Goal: Information Seeking & Learning: Learn about a topic

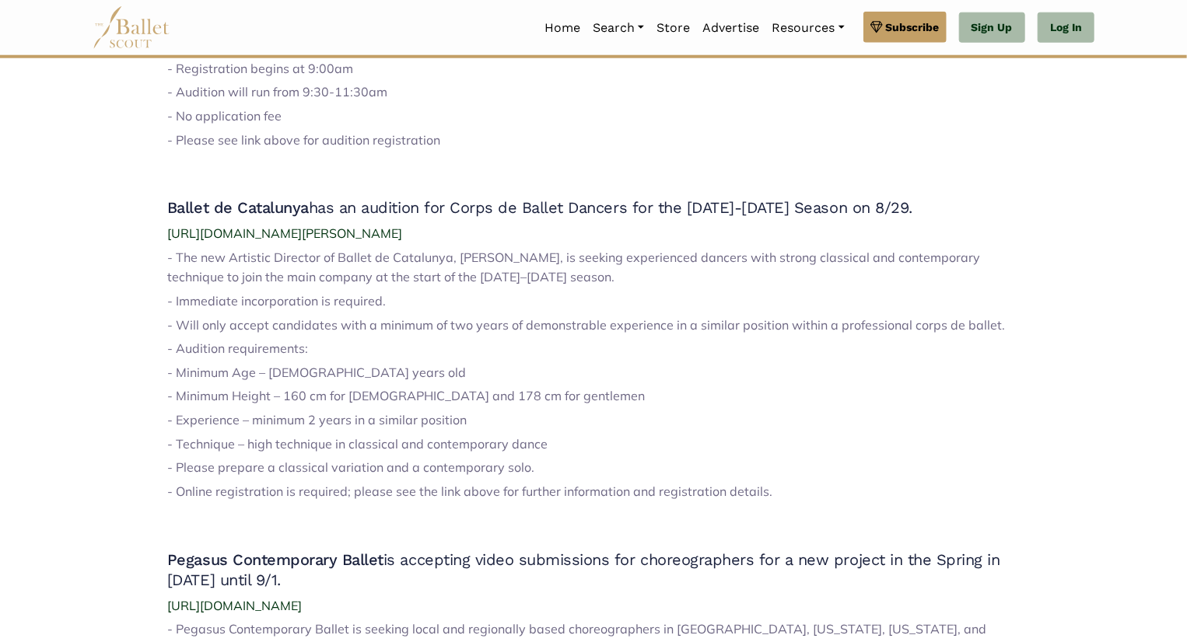
scroll to position [824, 0]
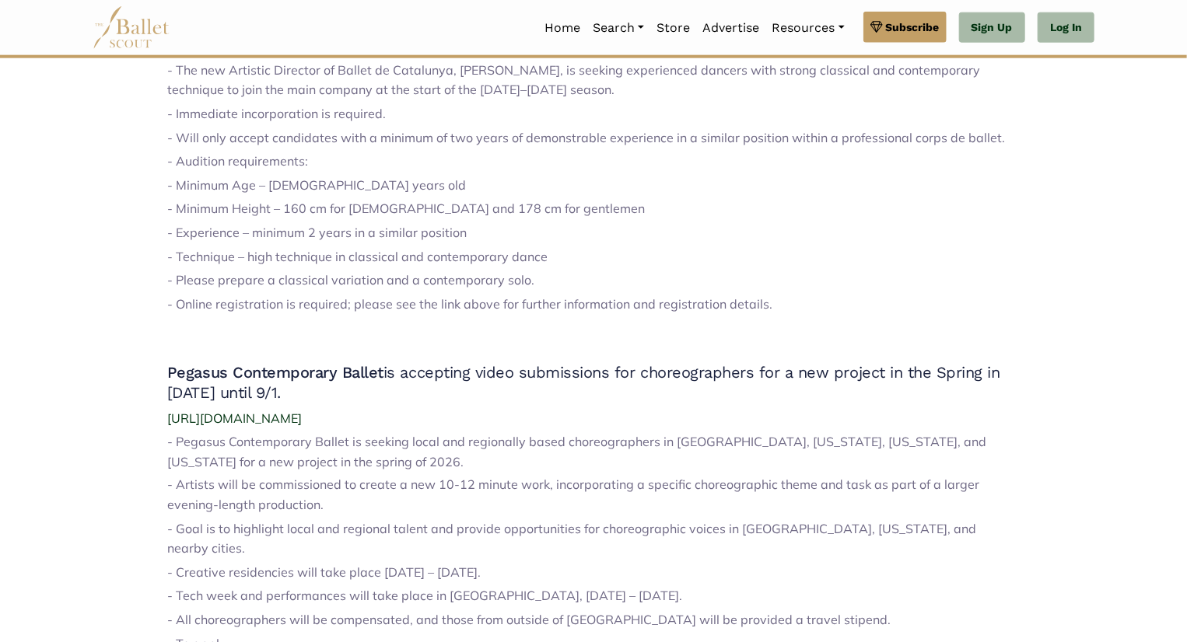
click at [483, 317] on div "Auditions Weekend of [DATE] Boston Dance Theater has an audition for Company Me…" at bounding box center [593, 504] width 852 height 1844
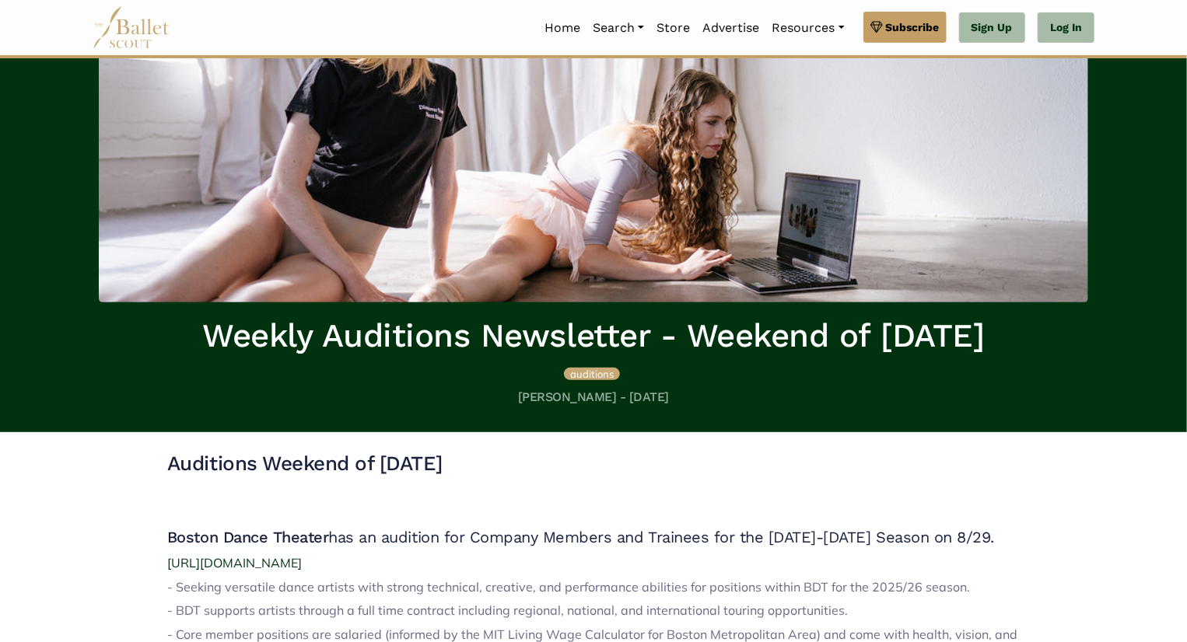
scroll to position [0, 0]
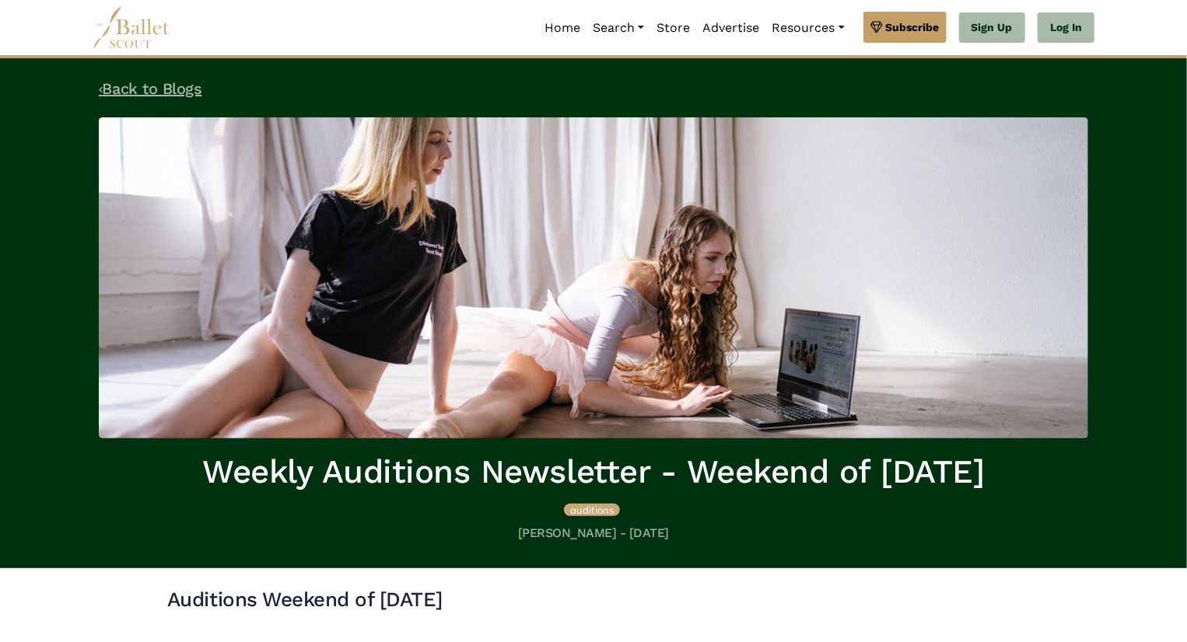
click at [104, 83] on link "‹ Back to Blogs" at bounding box center [150, 88] width 103 height 19
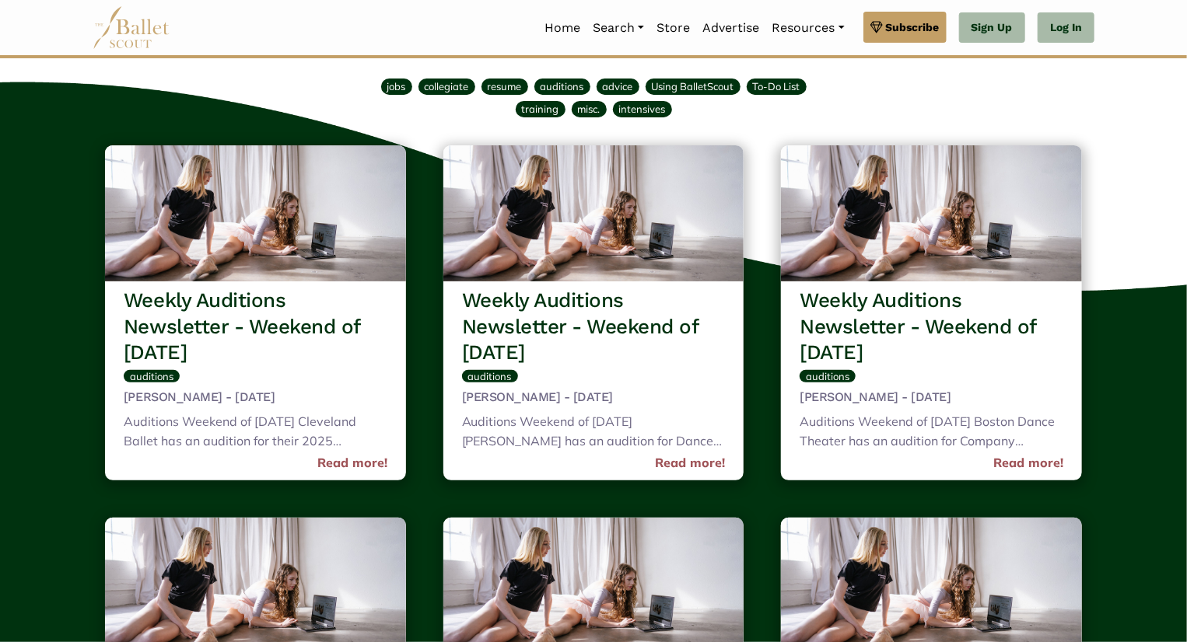
scroll to position [83, 0]
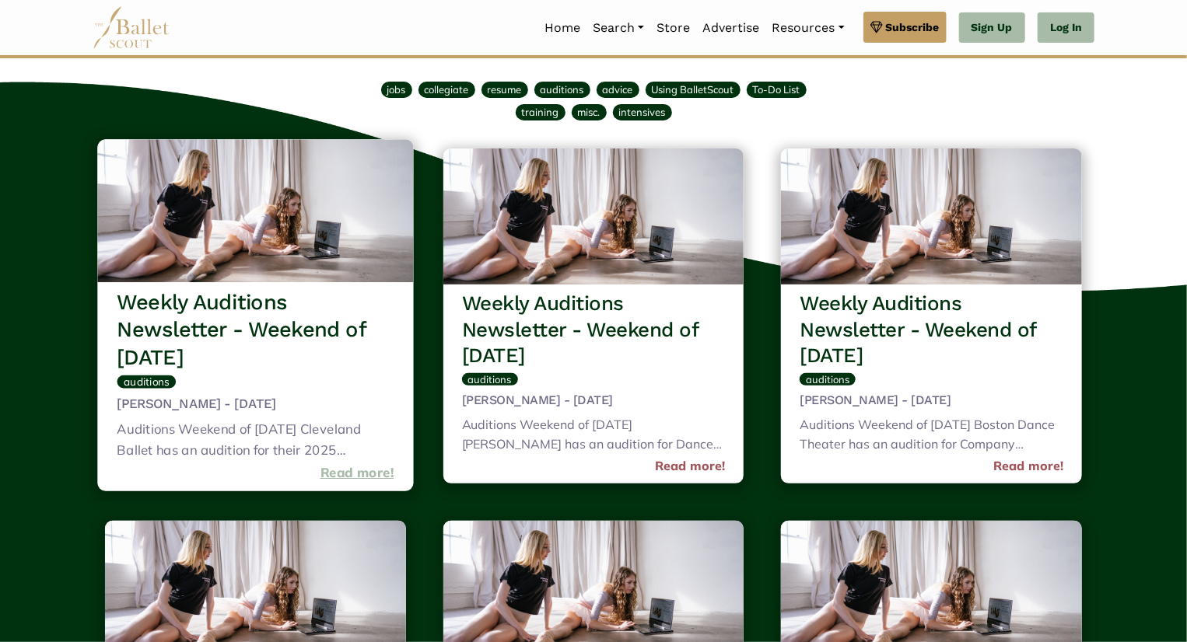
click at [353, 471] on link "Read more!" at bounding box center [357, 473] width 74 height 21
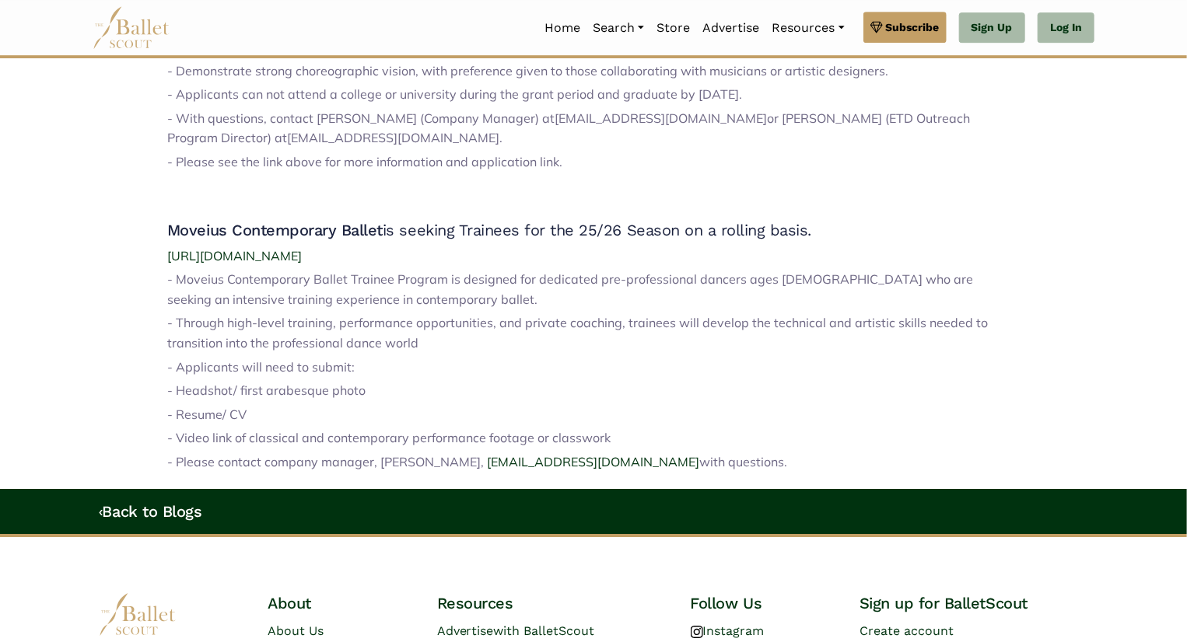
scroll to position [2464, 0]
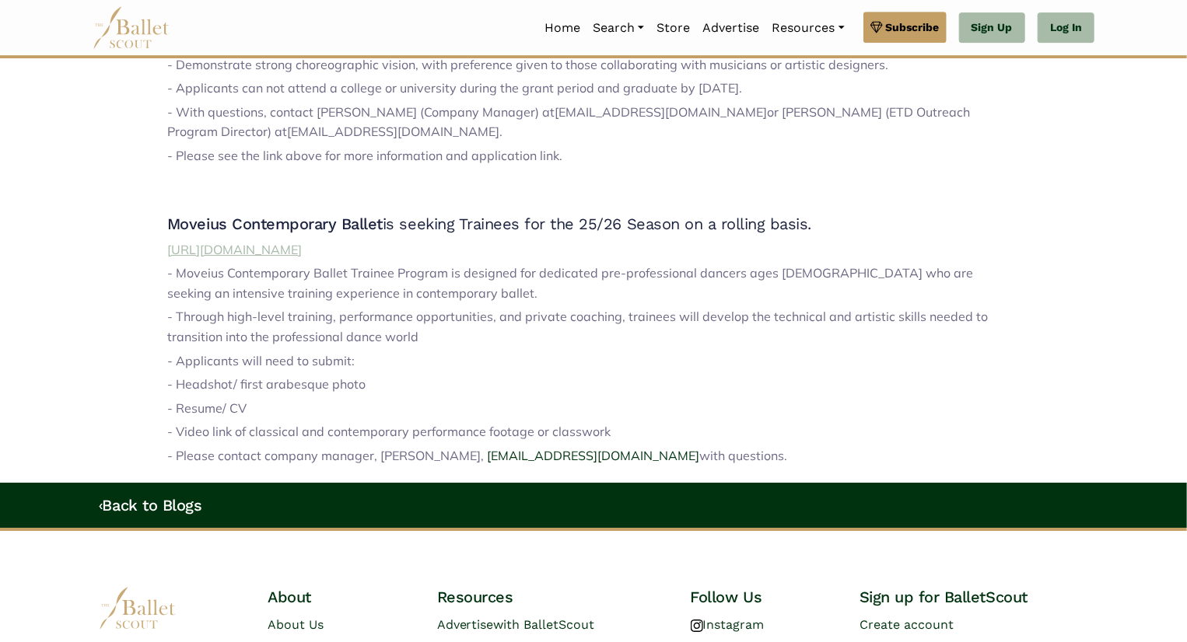
click at [302, 242] on span "https://www.danceloft14.org/auditions-2025" at bounding box center [234, 250] width 135 height 16
